Goal: Task Accomplishment & Management: Use online tool/utility

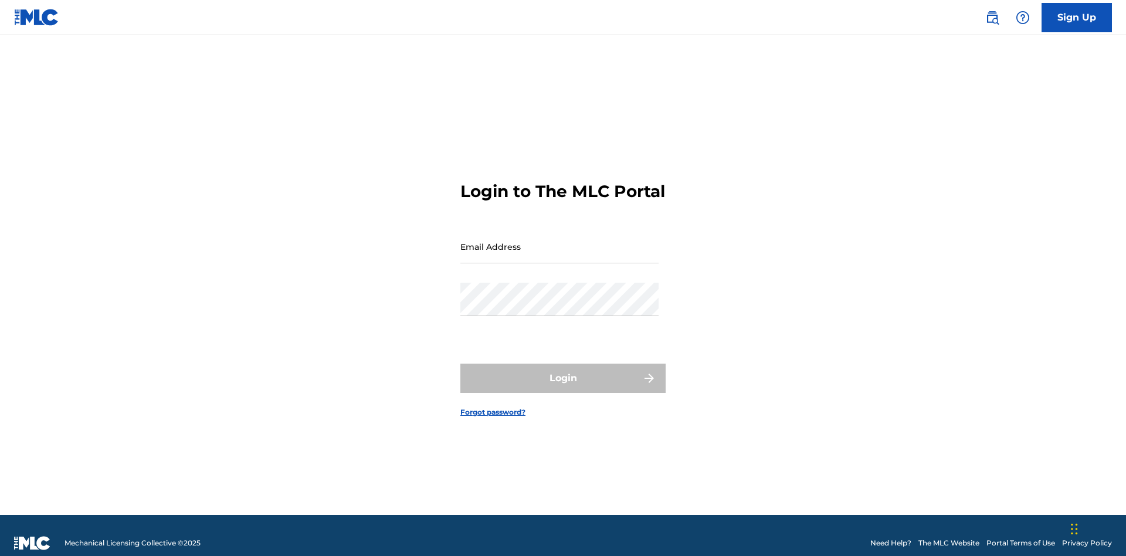
scroll to position [15, 0]
click at [559, 241] on input "Email Address" at bounding box center [559, 246] width 198 height 33
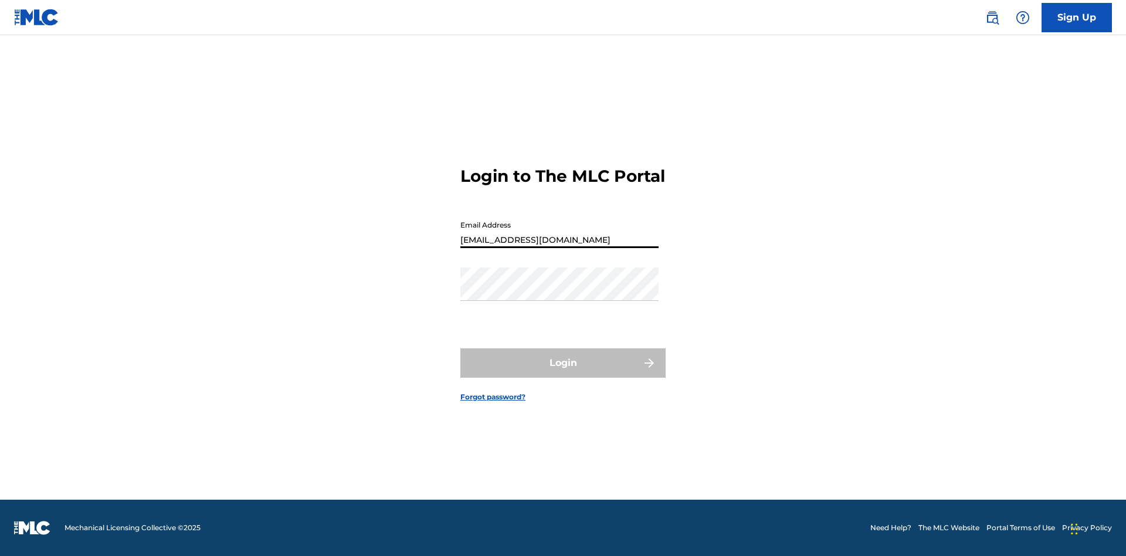
type input "Duke.McTesterson@gmail.com"
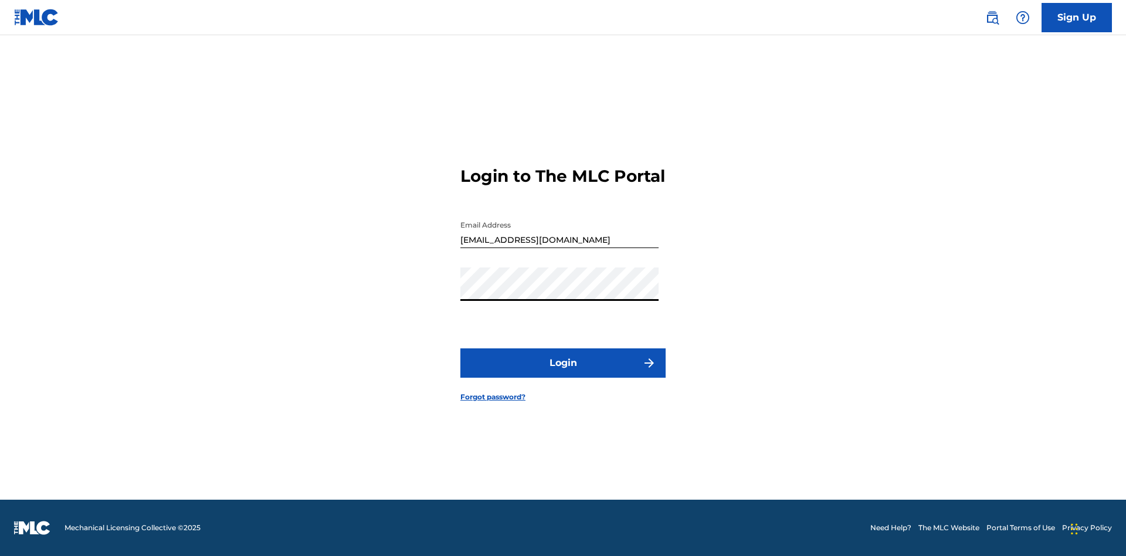
click at [563, 373] on button "Login" at bounding box center [562, 362] width 205 height 29
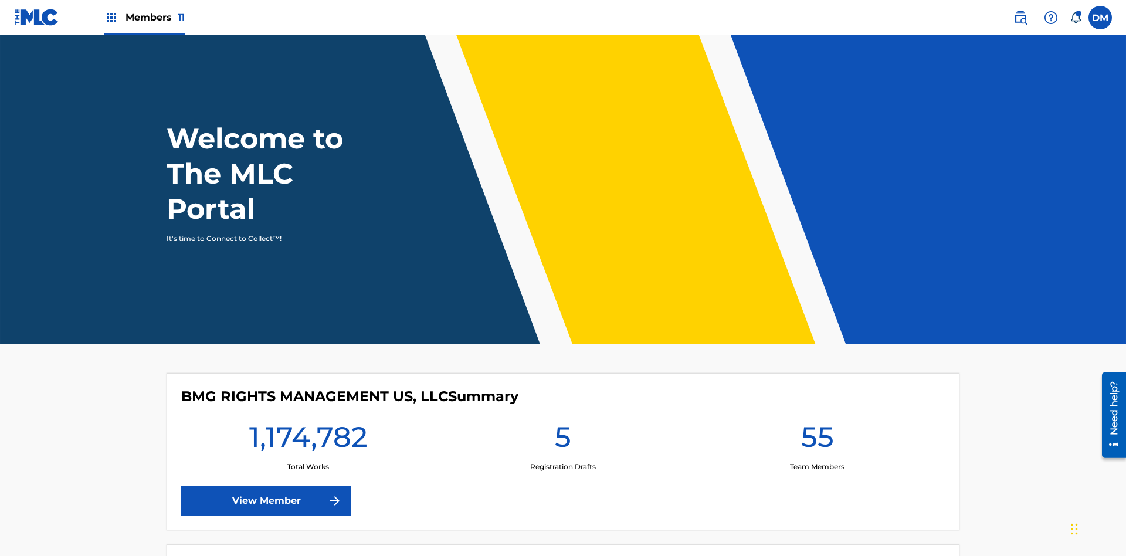
click at [144, 17] on span "Members 11" at bounding box center [155, 17] width 59 height 13
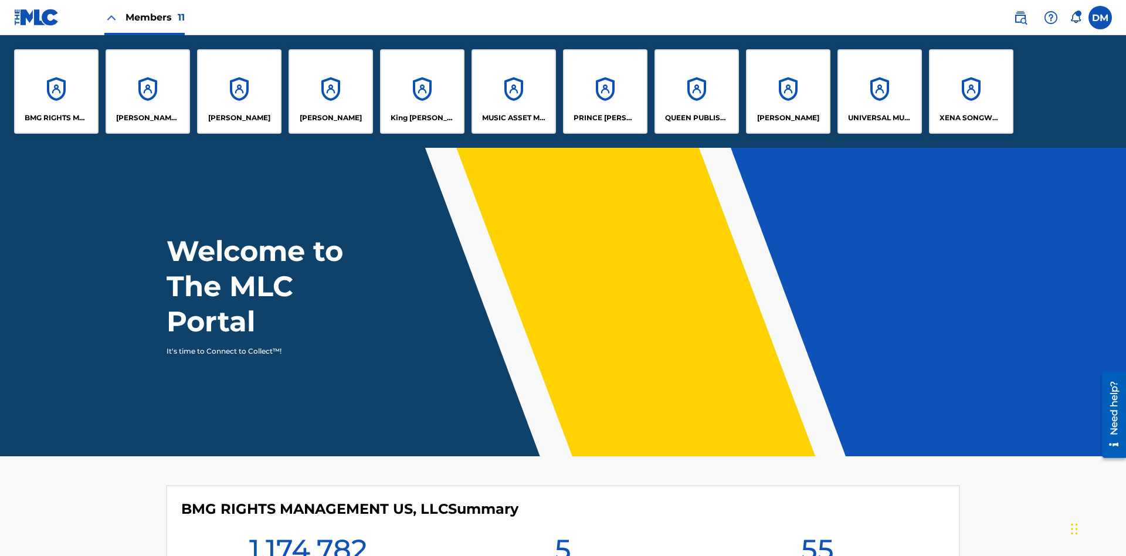
click at [148, 118] on p "CLEO SONGWRITER" at bounding box center [148, 118] width 64 height 11
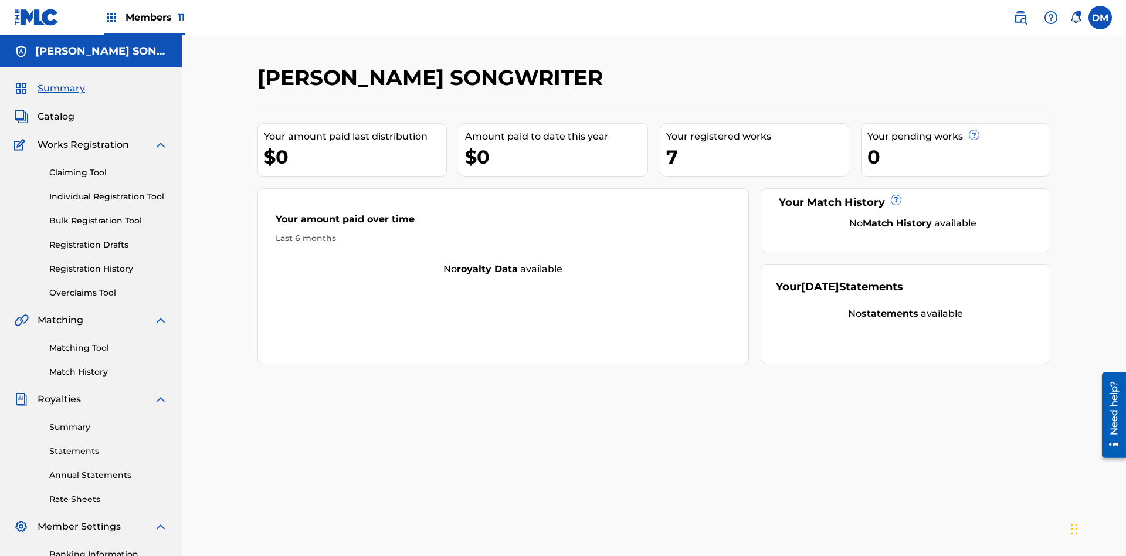
click at [108, 287] on link "Overclaims Tool" at bounding box center [108, 293] width 118 height 12
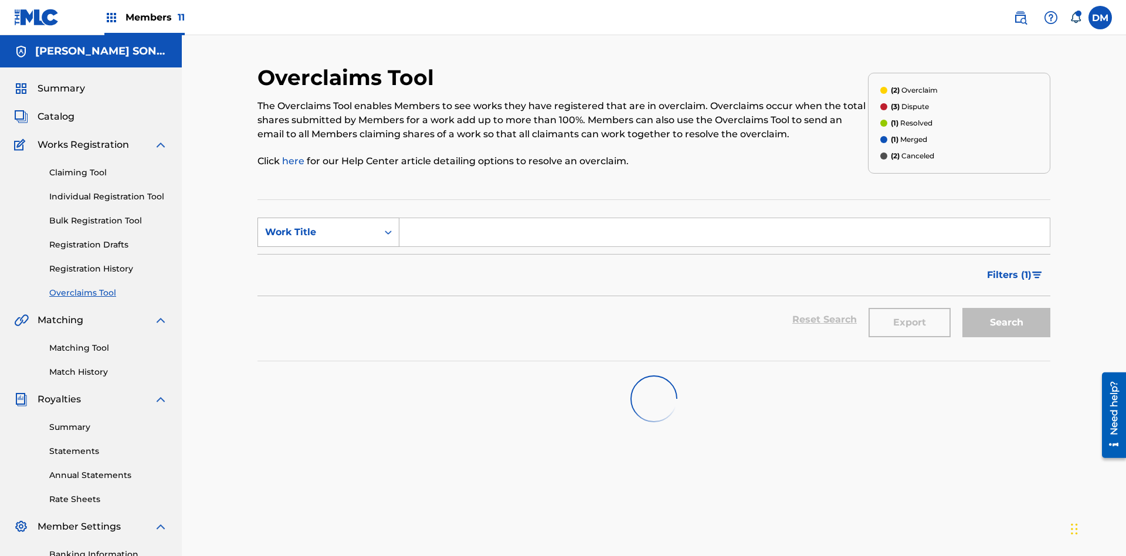
click at [318, 225] on div "Work Title" at bounding box center [318, 232] width 106 height 14
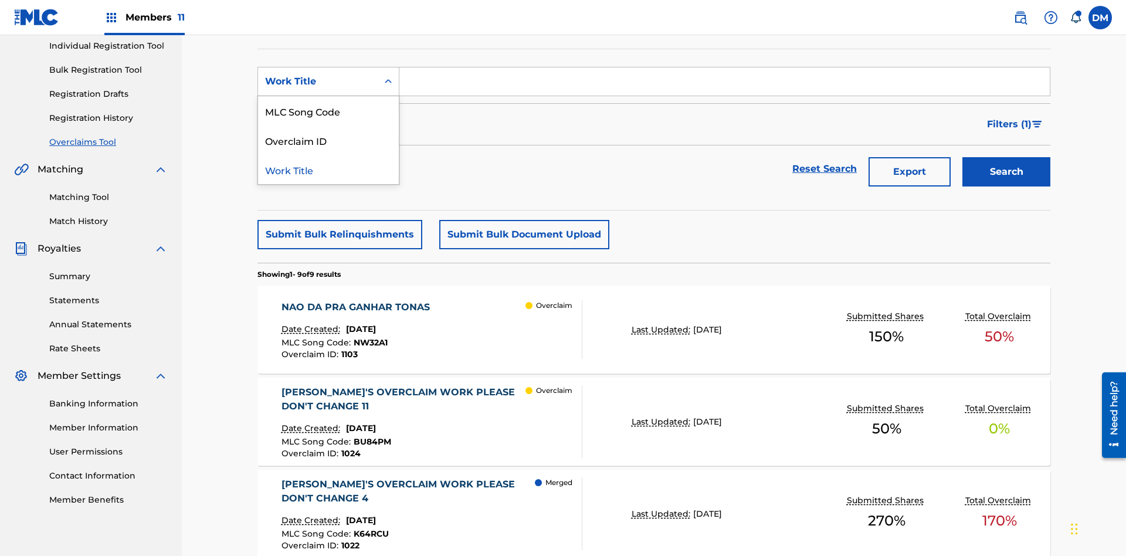
click at [328, 111] on div "MLC Song Code" at bounding box center [328, 110] width 141 height 29
click at [724, 84] on input "Search Form" at bounding box center [724, 81] width 650 height 28
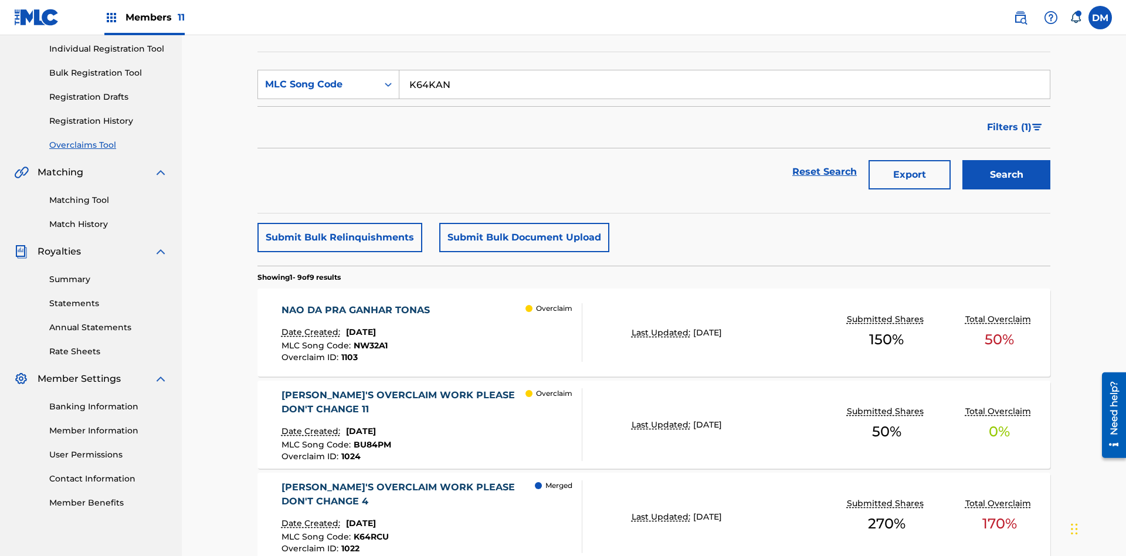
type input "K64KAN"
click at [1006, 160] on button "Search" at bounding box center [1006, 174] width 88 height 29
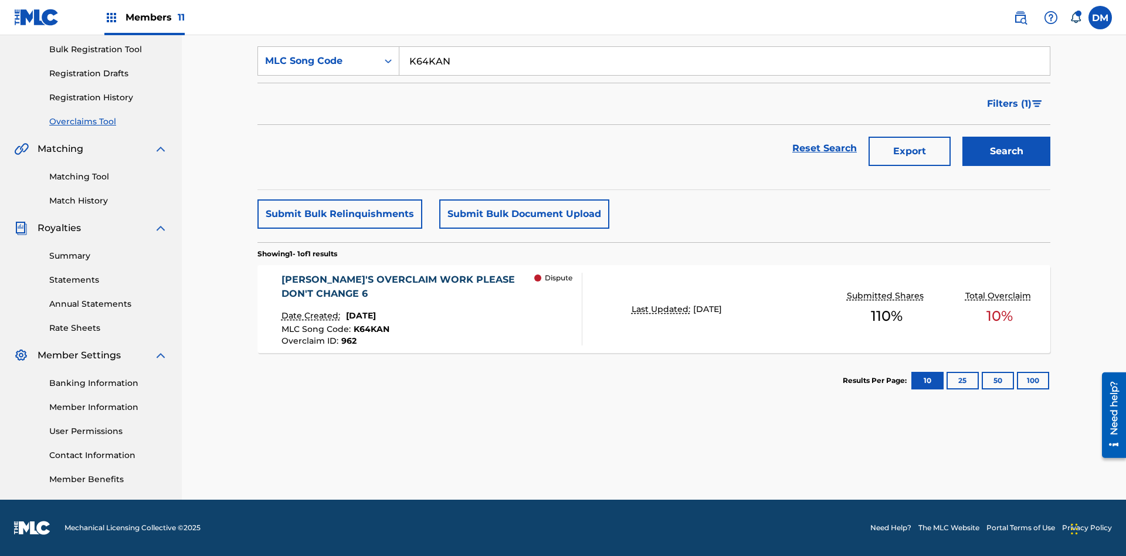
click at [372, 316] on span "June 17, 2024" at bounding box center [361, 315] width 30 height 11
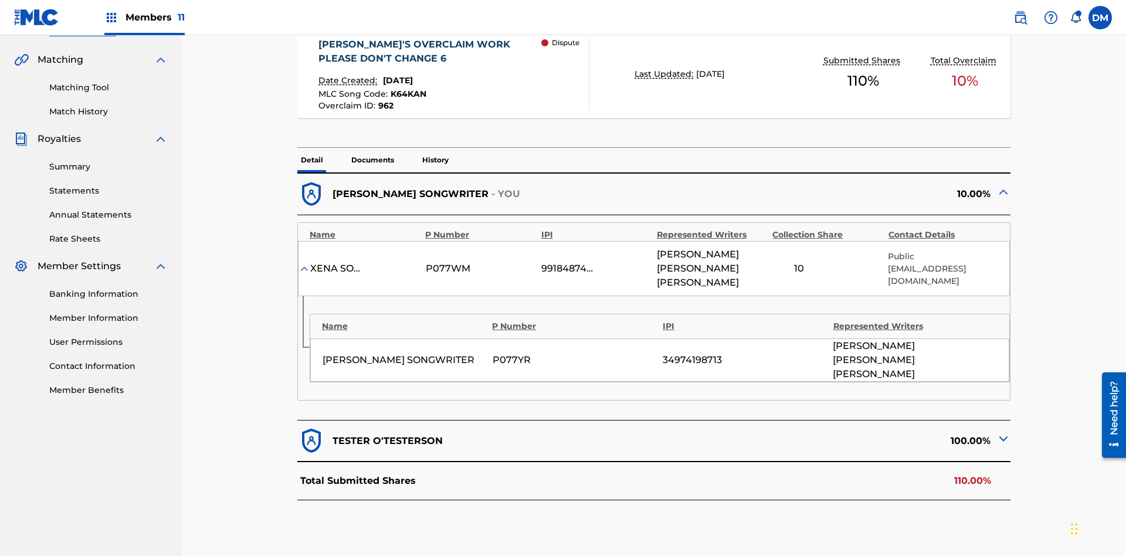
click at [1003, 432] on img at bounding box center [1003, 439] width 14 height 14
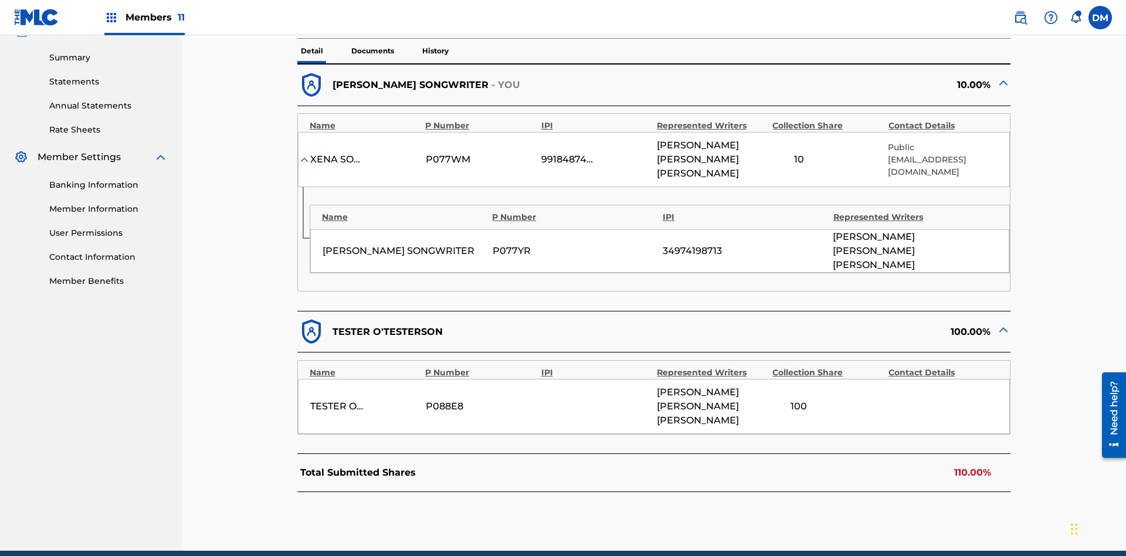
scroll to position [373, 0]
